Goal: Use online tool/utility: Utilize a website feature to perform a specific function

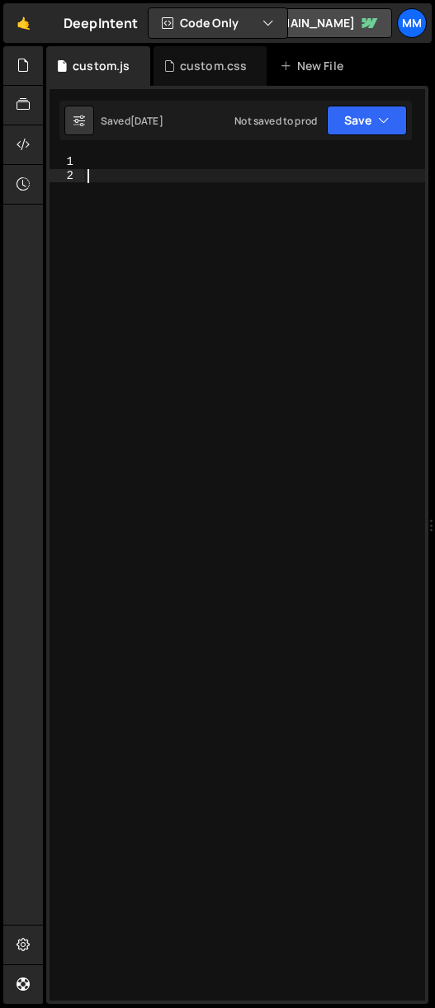
click at [120, 172] on div at bounding box center [254, 591] width 341 height 873
click at [234, 54] on div "custom.css" at bounding box center [210, 66] width 114 height 40
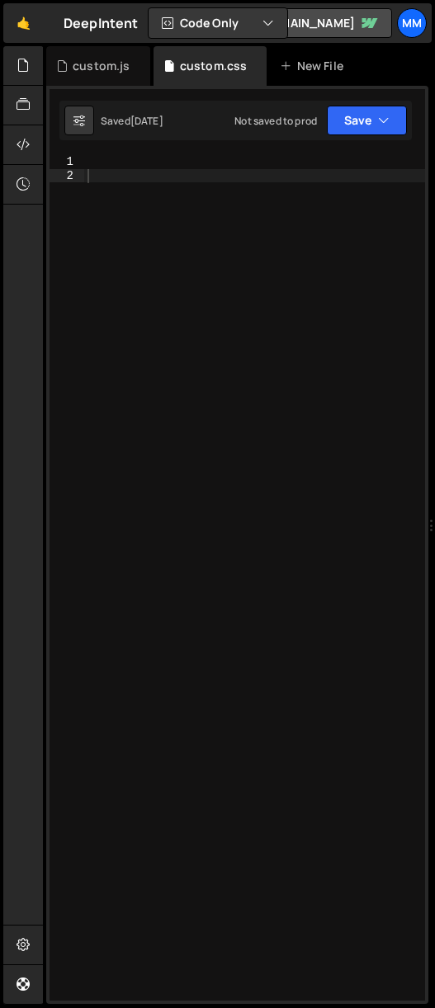
click at [143, 181] on div at bounding box center [254, 591] width 341 height 873
type textarea ".growing-column-hide{}"
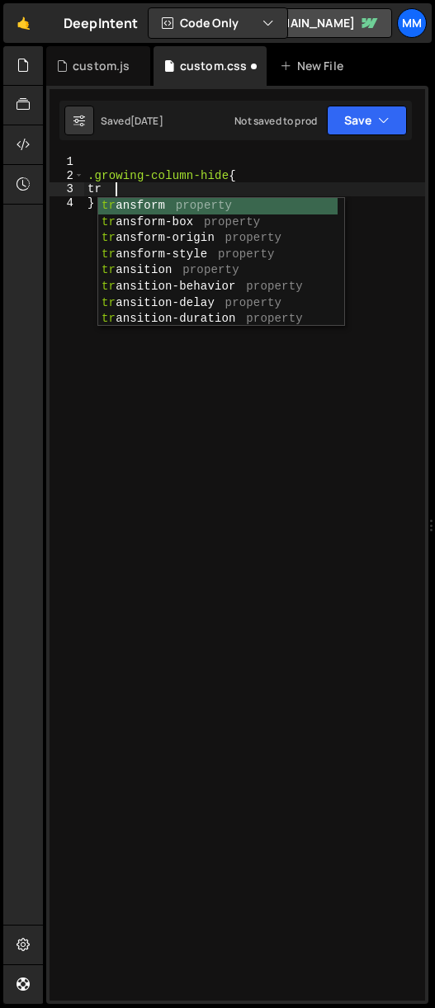
type textarea "t"
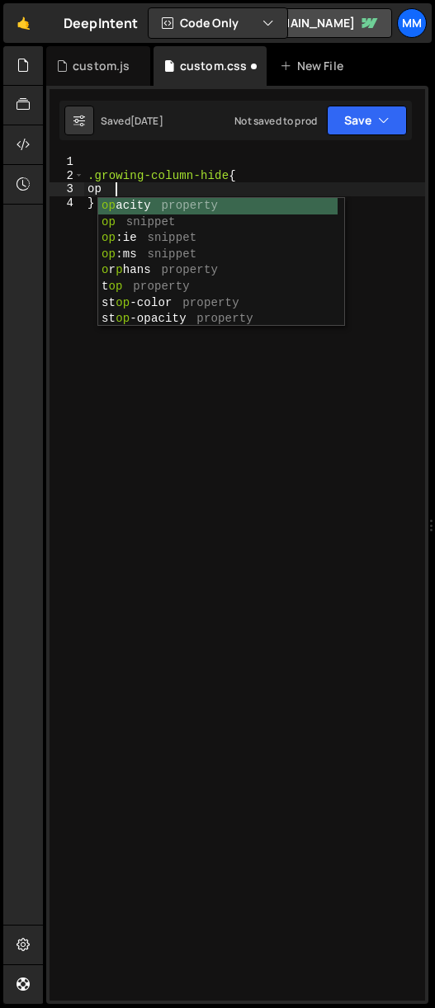
scroll to position [0, 2]
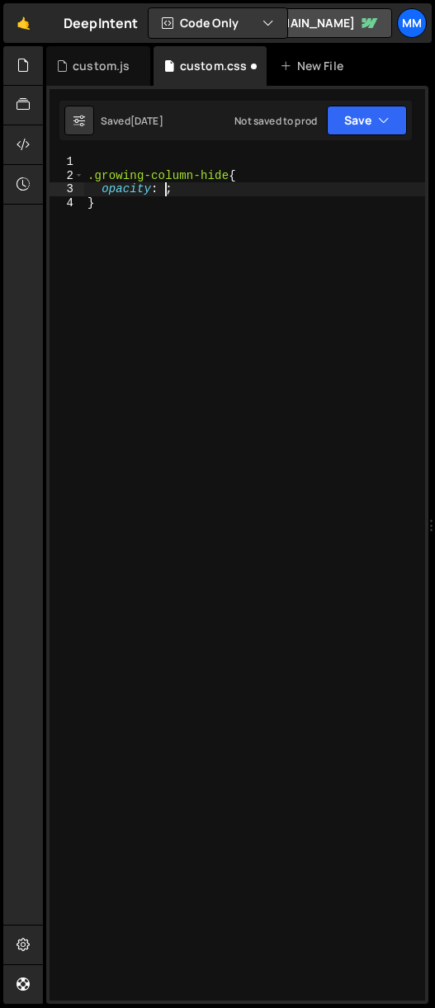
type textarea "opacity: 0;"
type textarea "transform: translateY(3rem);"
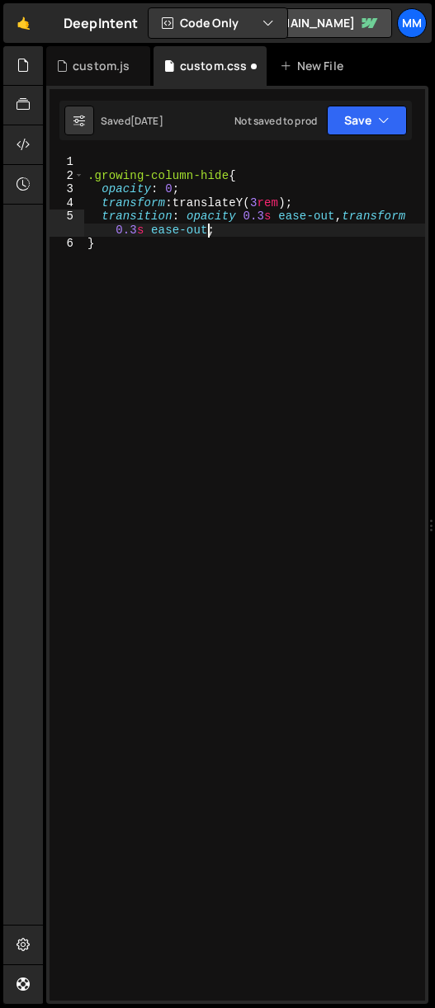
scroll to position [0, 29]
type textarea "}"
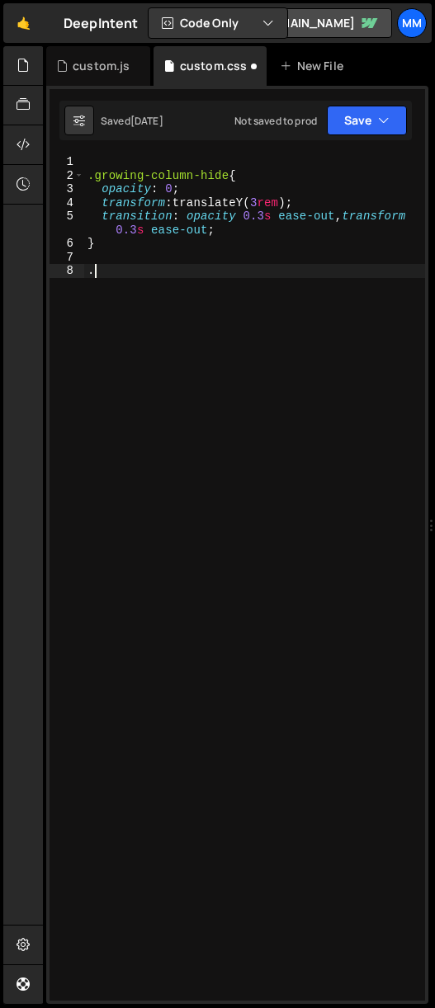
scroll to position [0, 1]
type textarea ".growing-column-hide{}"
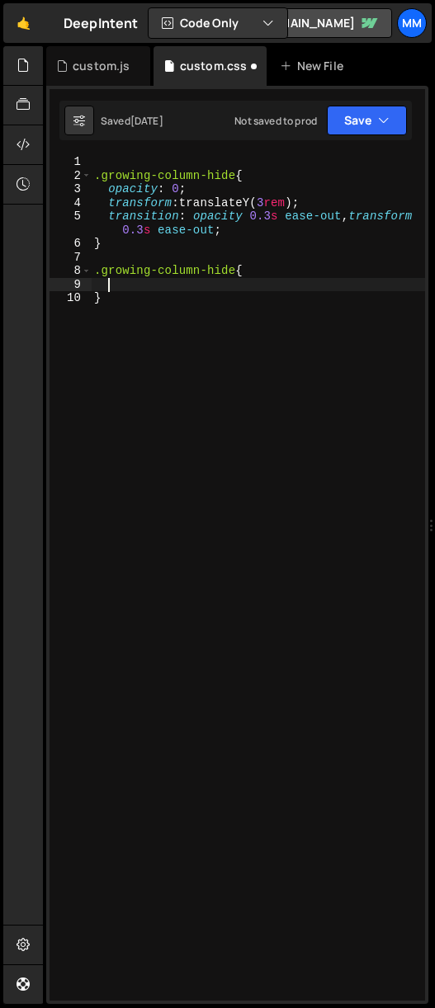
scroll to position [0, 0]
type textarea "opacity: 1;"
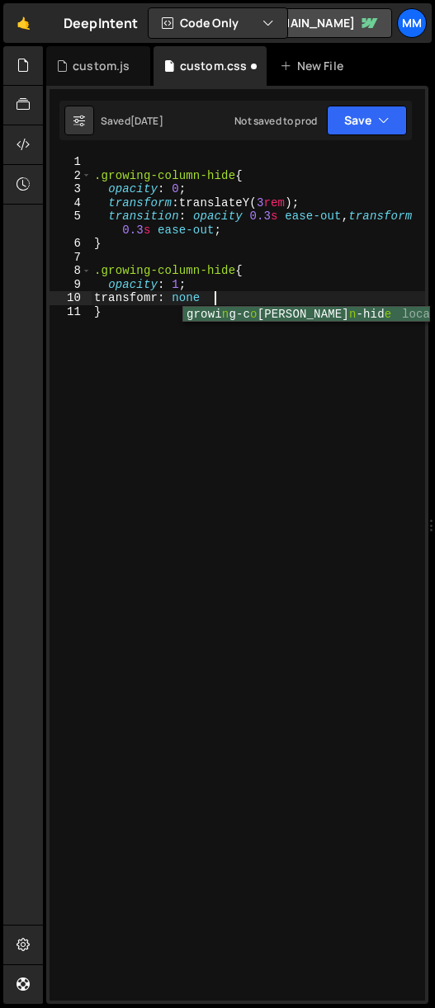
scroll to position [0, 7]
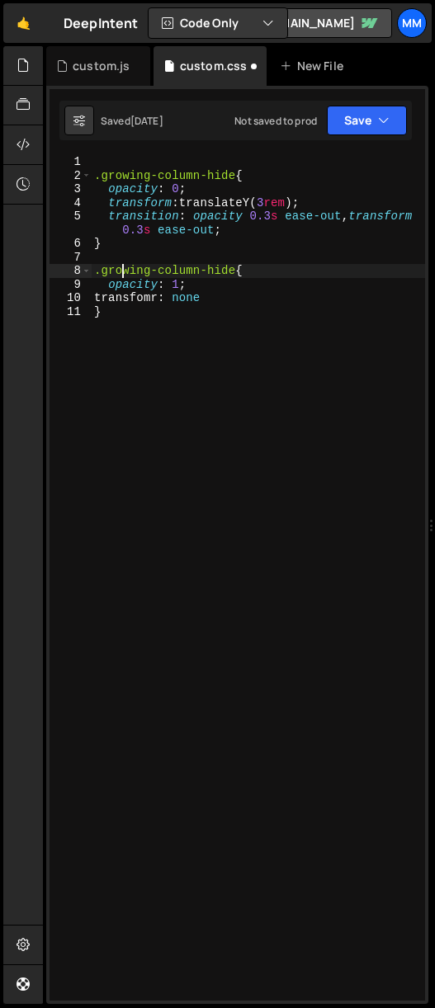
click at [125, 273] on div ".growing-column-hide { opacity : 0 ; transform : translateY( 3 rem ) ; transiti…" at bounding box center [258, 591] width 334 height 873
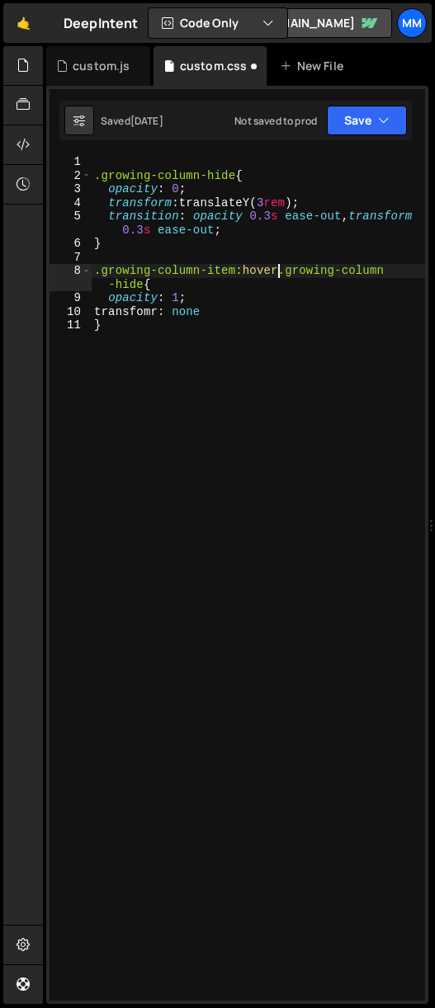
scroll to position [0, 13]
click at [147, 328] on div ".growing-column-hide { opacity : 0 ; transform : translateY( 3 rem ) ; transiti…" at bounding box center [258, 591] width 334 height 873
type textarea "}"
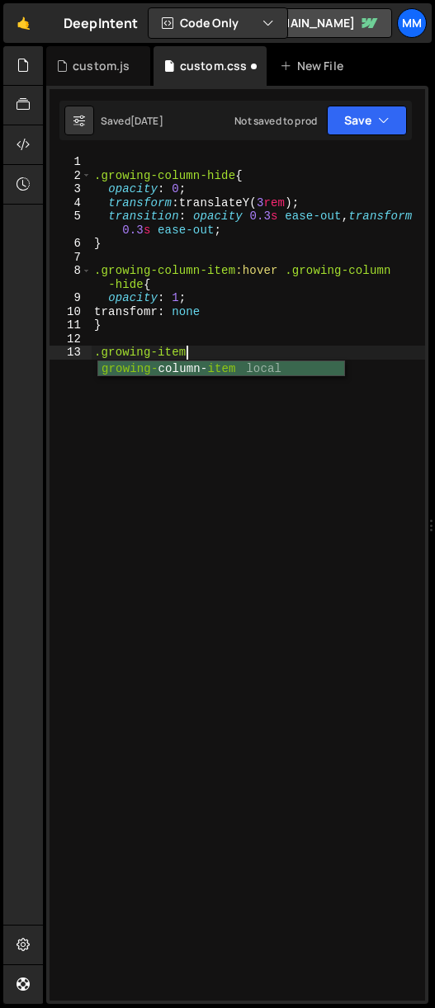
scroll to position [0, 5]
type textarea ".growing-item-accent{}"
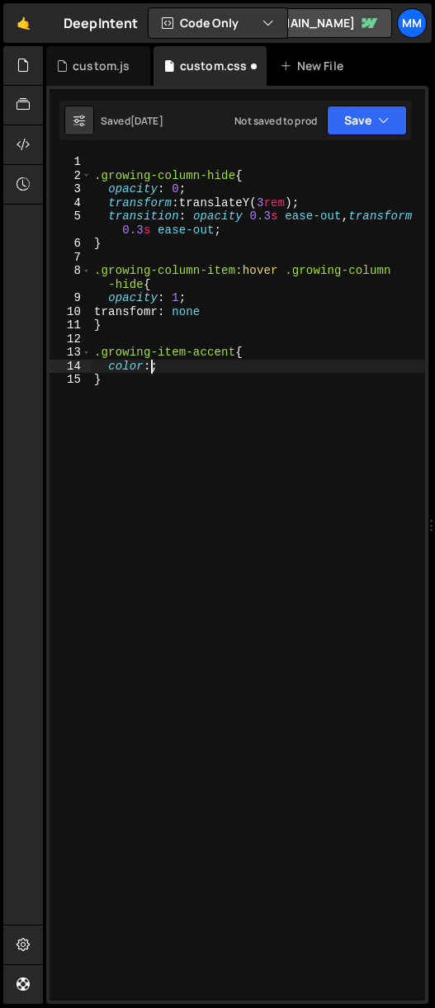
scroll to position [0, 3]
paste textarea "var(--_primitives---colors--cobalt);"
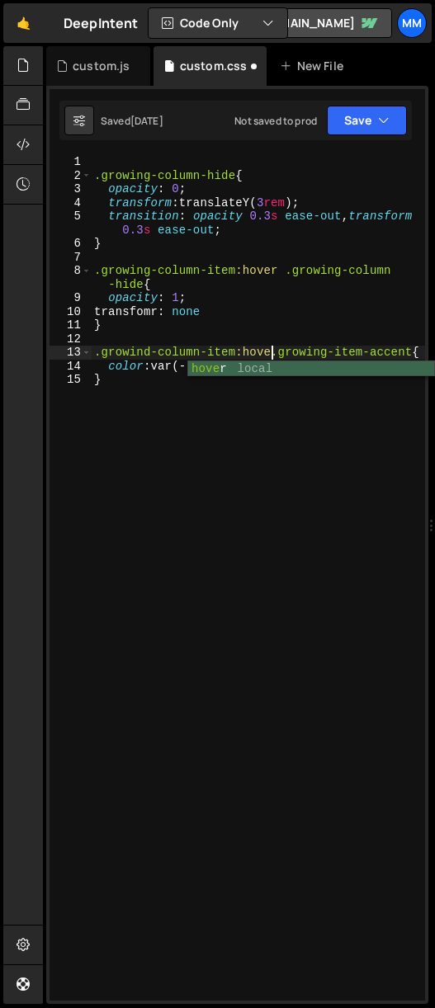
scroll to position [0, 12]
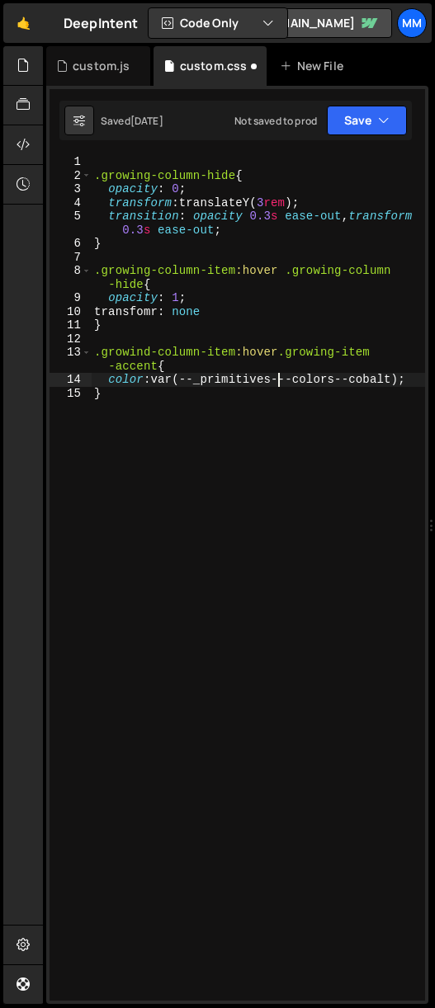
click at [182, 418] on div ".growing-column-hide { opacity : 0 ; transform : translateY( 3 rem ) ; transiti…" at bounding box center [258, 591] width 334 height 873
click at [414, 378] on div ".growing-column-hide { opacity : 0 ; transform : translateY( 3 rem ) ; transiti…" at bounding box center [258, 591] width 334 height 873
type textarea "color: var(--_primitives---colors--cobalt);"
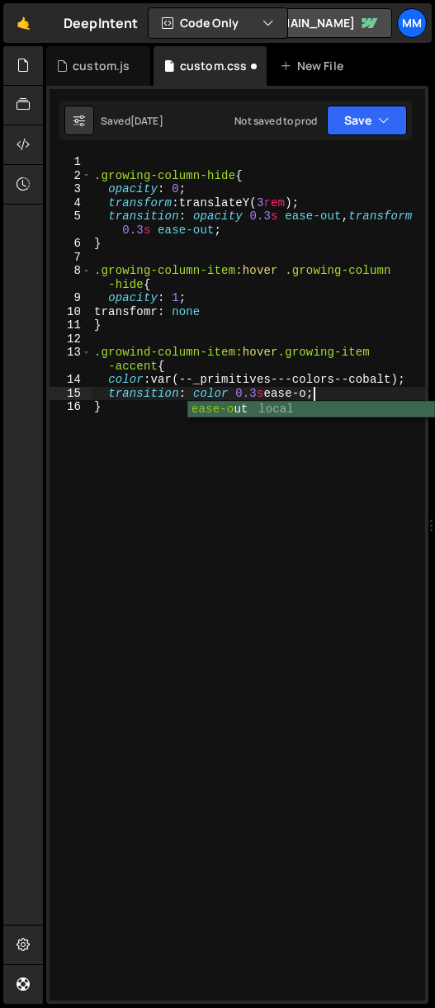
scroll to position [0, 15]
click at [241, 449] on div ".growing-column-hide { opacity : 0 ; transform : translateY( 3 rem ) ; transiti…" at bounding box center [258, 591] width 334 height 873
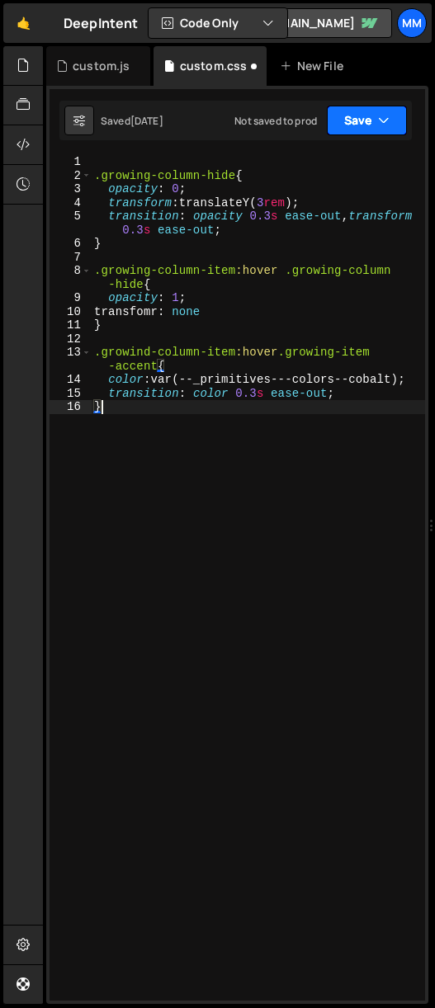
click at [358, 117] on button "Save" at bounding box center [367, 121] width 80 height 30
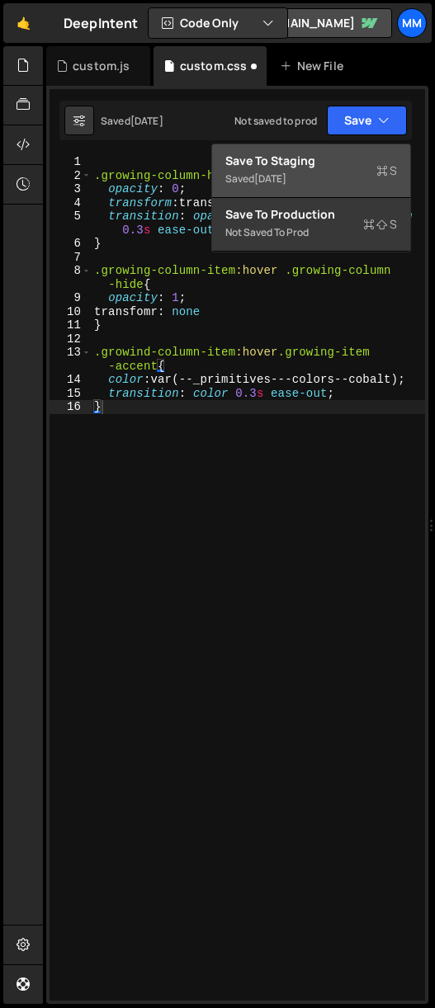
click at [331, 165] on div "Save to Staging S" at bounding box center [311, 161] width 172 height 17
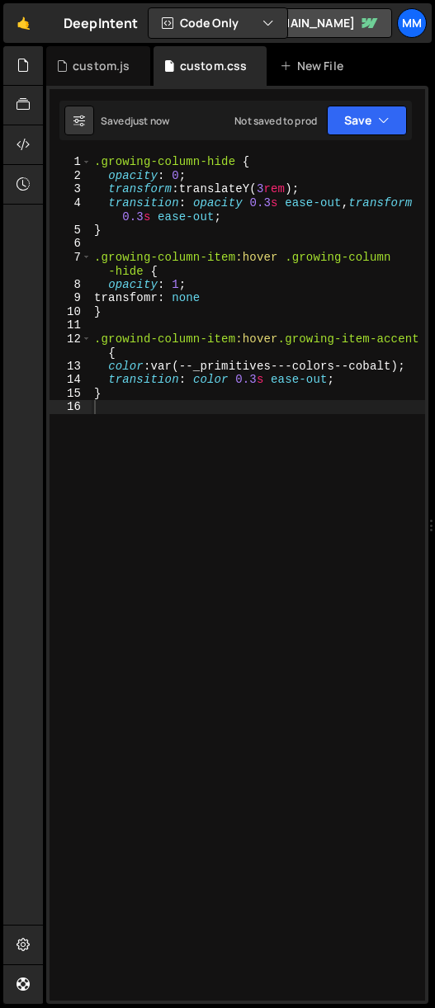
click at [149, 336] on div ".growing-column-hide { opacity : 0 ; transform : translateY( 3 rem ) ; transiti…" at bounding box center [258, 591] width 334 height 873
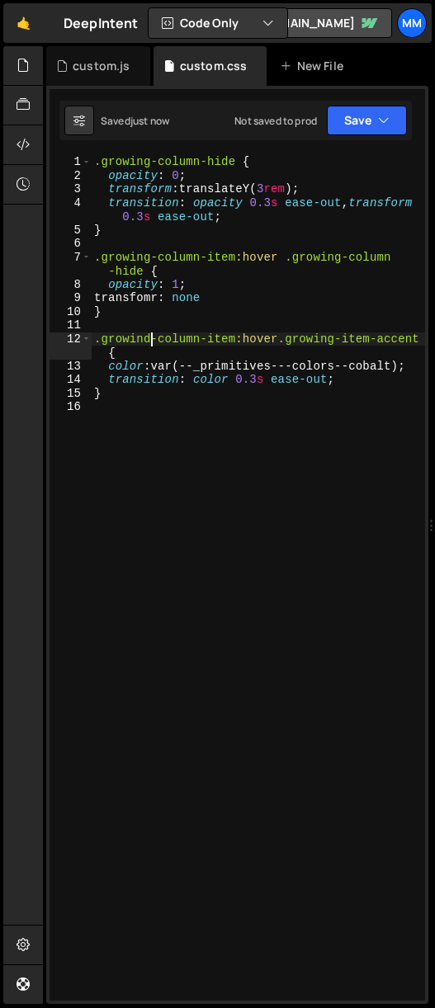
type textarea ".growing-column-item:hover.growing-item-accent {"
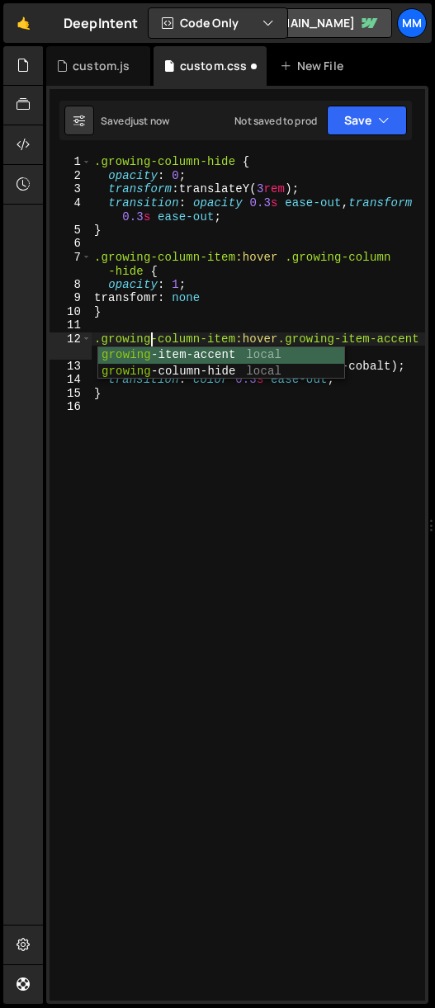
scroll to position [0, 3]
click at [214, 466] on div ".growing-column-hide { opacity : 0 ; transform : translateY( 3 rem ) ; transiti…" at bounding box center [258, 591] width 334 height 873
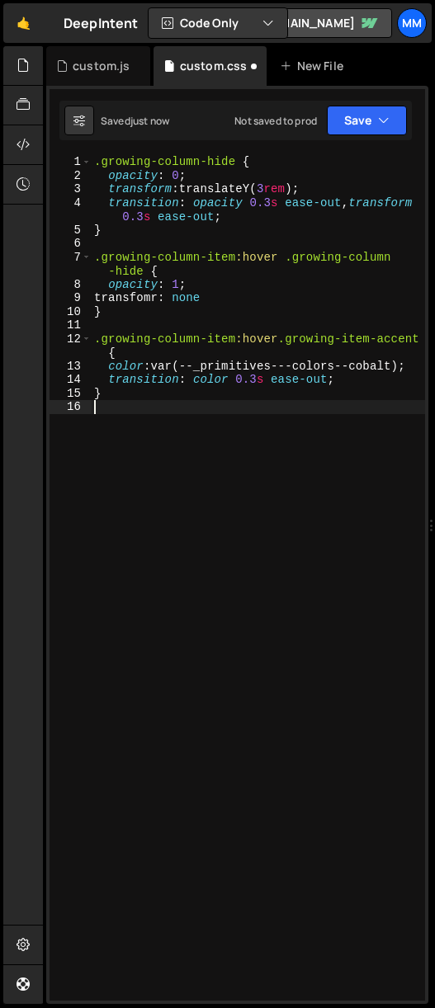
scroll to position [0, 0]
click at [349, 125] on button "Save" at bounding box center [367, 121] width 80 height 30
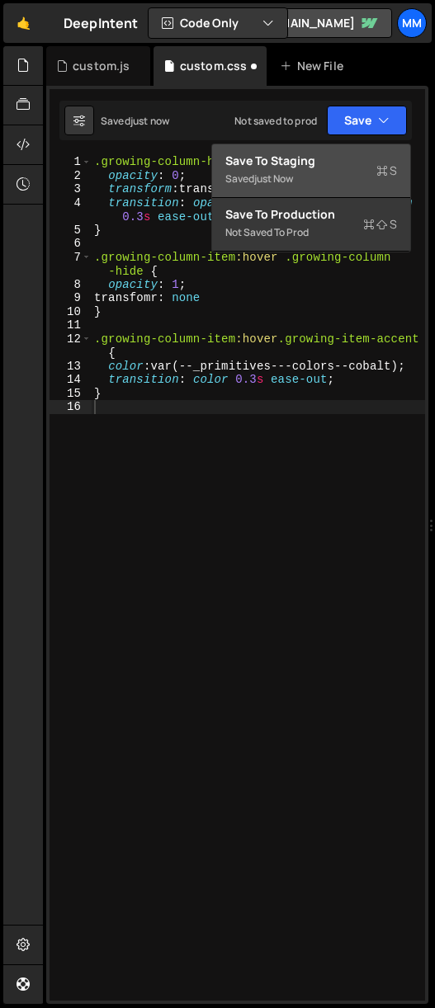
click at [324, 171] on div "Saved just now" at bounding box center [311, 179] width 172 height 20
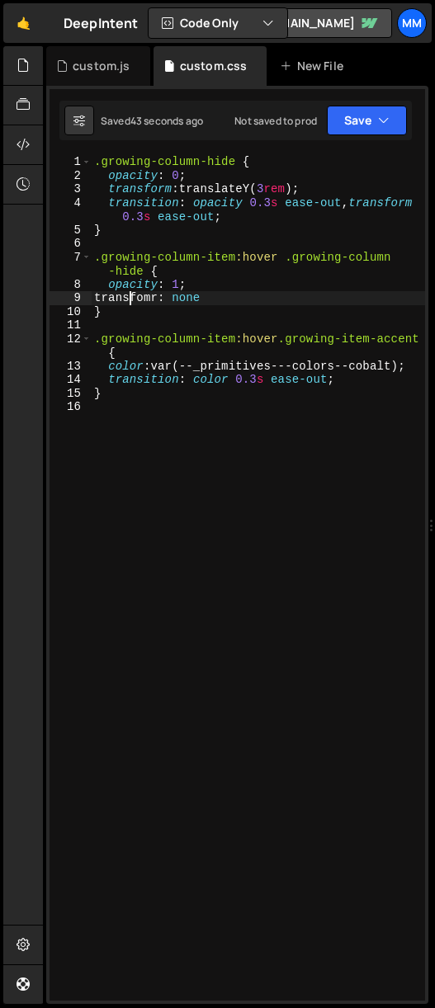
click at [130, 299] on div ".growing-column-hide { opacity : 0 ; transform : translateY( 3 rem ) ; transiti…" at bounding box center [258, 591] width 334 height 873
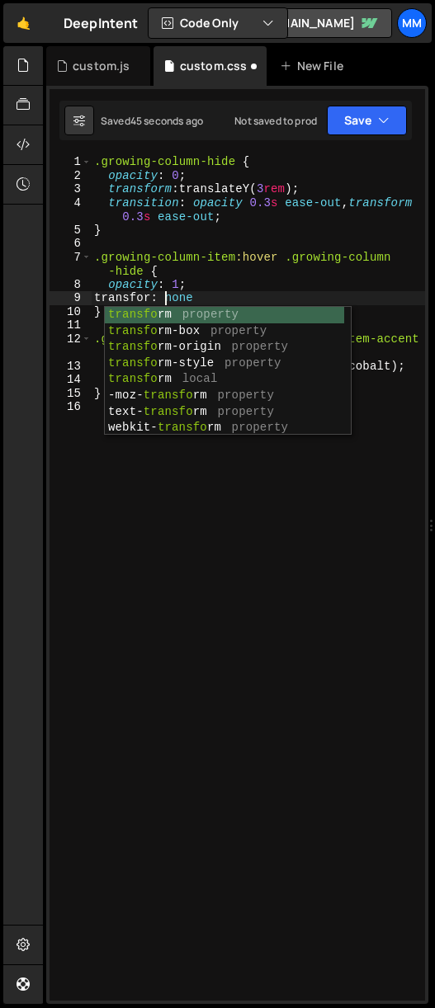
type textarea "transform: none"
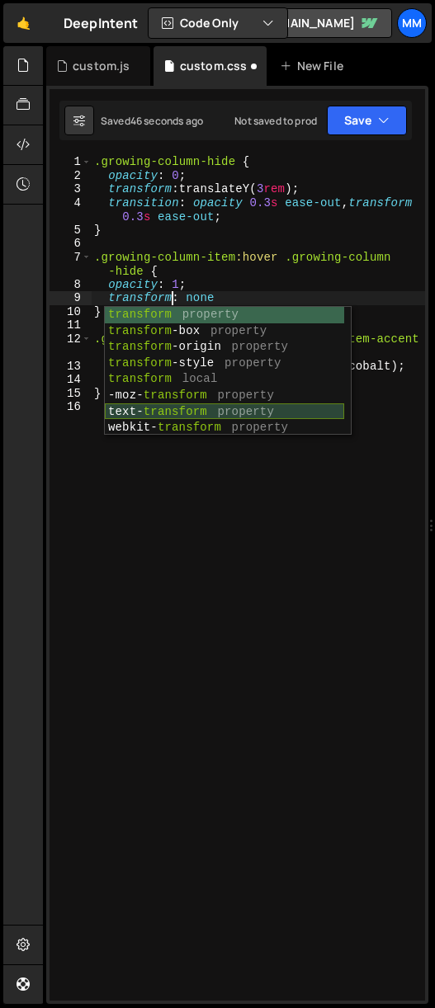
click at [168, 489] on div ".growing-column-hide { opacity : 0 ; transform : translateY( 3 rem ) ; transiti…" at bounding box center [258, 591] width 334 height 873
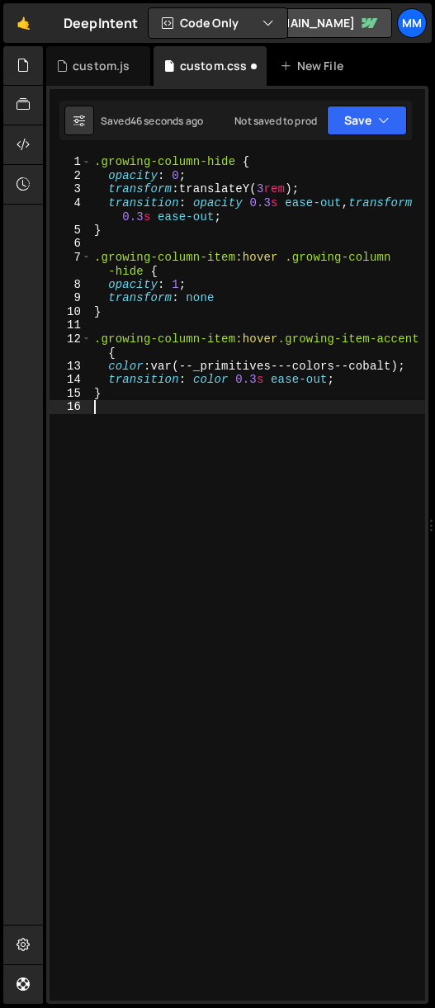
scroll to position [0, 0]
click at [357, 122] on button "Save" at bounding box center [367, 121] width 80 height 30
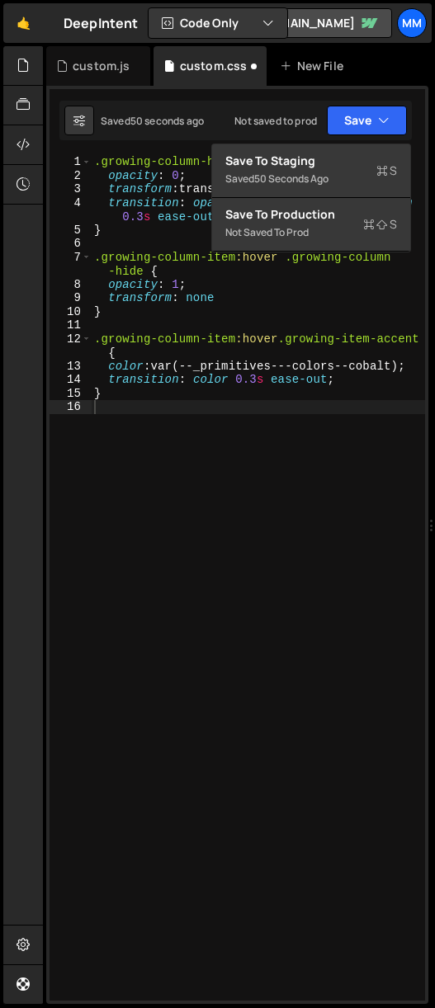
click at [234, 609] on div ".growing-column-hide { opacity : 0 ; transform : translateY( 3 rem ) ; transiti…" at bounding box center [258, 591] width 334 height 873
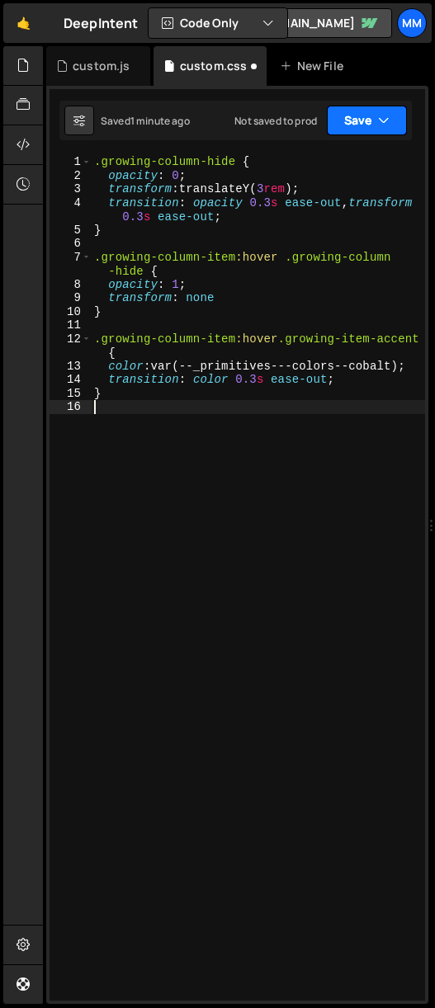
click at [357, 119] on button "Save" at bounding box center [367, 121] width 80 height 30
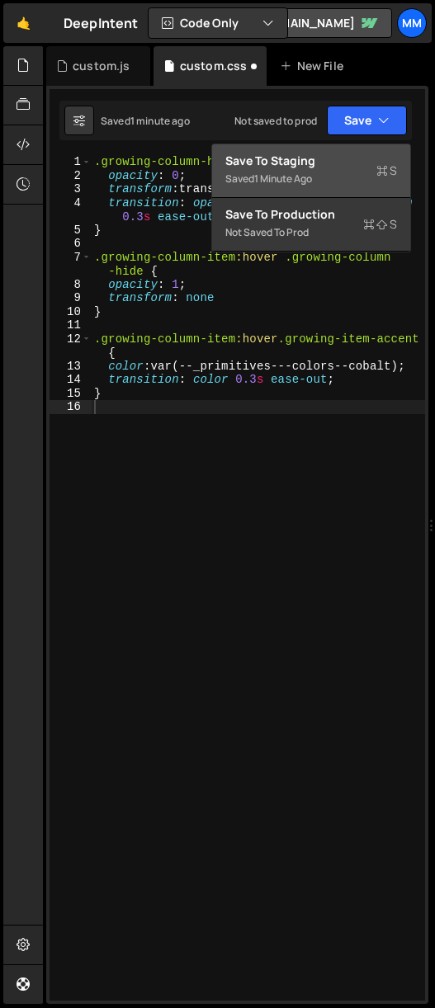
click at [324, 183] on div "Saved 1 minute ago" at bounding box center [311, 179] width 172 height 20
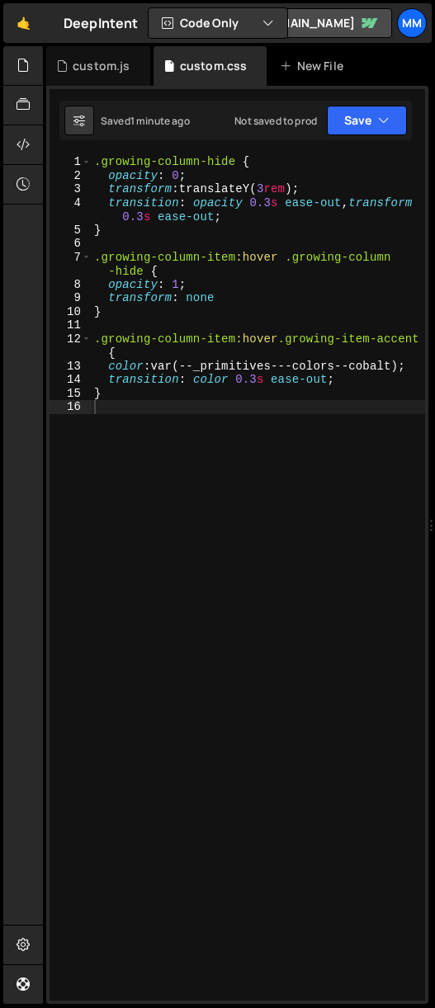
click at [279, 342] on div ".growing-column-hide { opacity : 0 ; transform : translateY( 3 rem ) ; transiti…" at bounding box center [258, 591] width 334 height 873
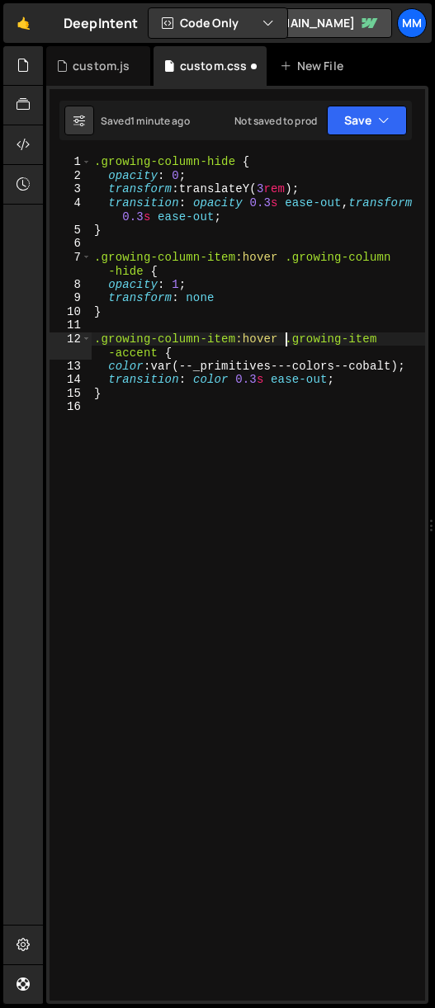
scroll to position [0, 13]
type textarea ".growing-column-item:hover .growing-item-accent {"
click at [360, 123] on button "Save" at bounding box center [367, 121] width 80 height 30
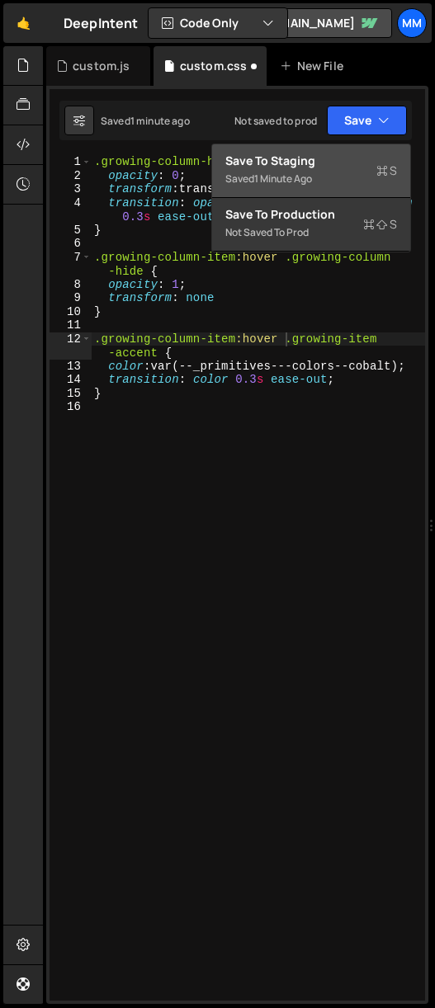
click at [306, 179] on div "1 minute ago" at bounding box center [283, 179] width 58 height 14
